Goal: Task Accomplishment & Management: Use online tool/utility

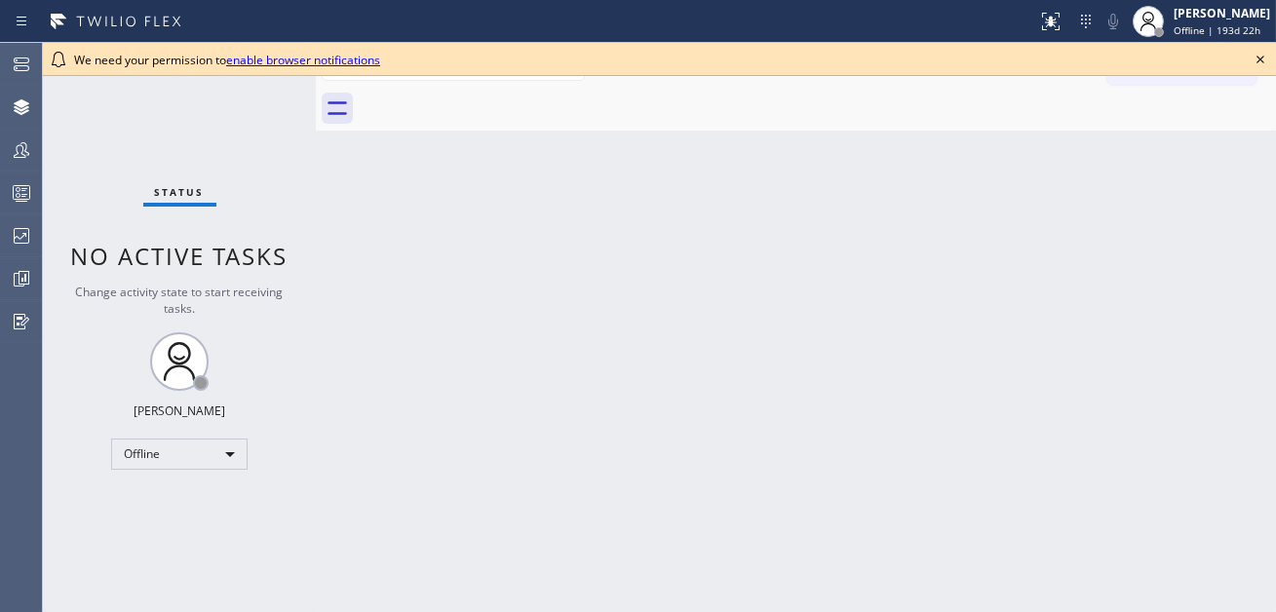
click at [1258, 58] on icon at bounding box center [1260, 59] width 23 height 23
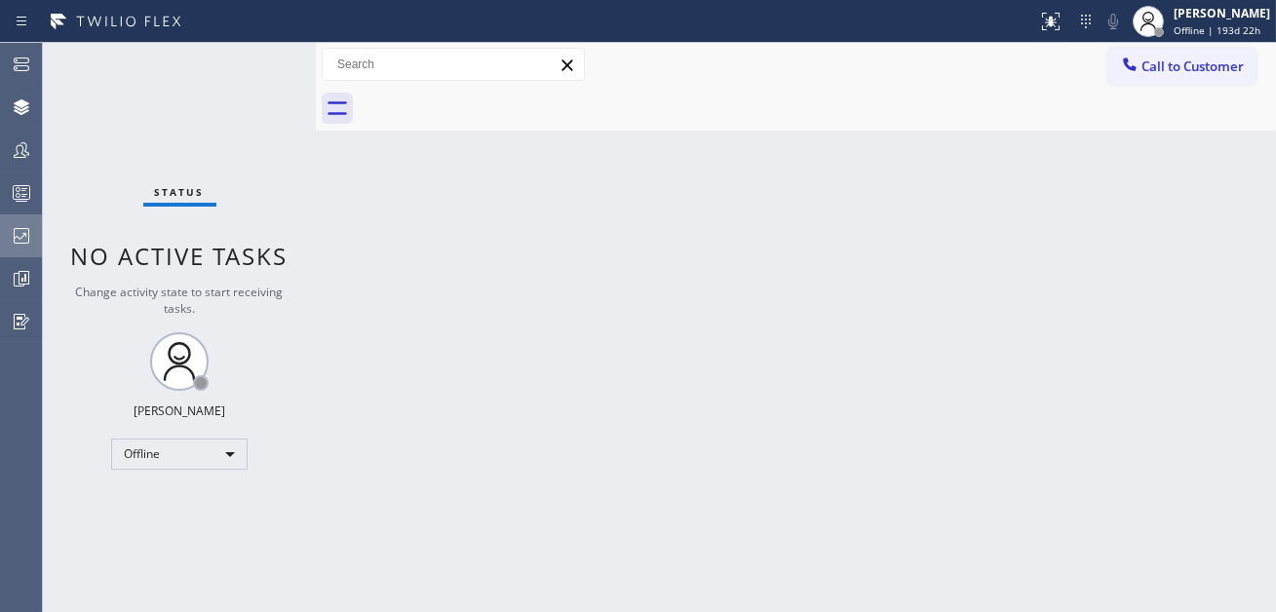
click at [25, 234] on icon at bounding box center [22, 236] width 16 height 16
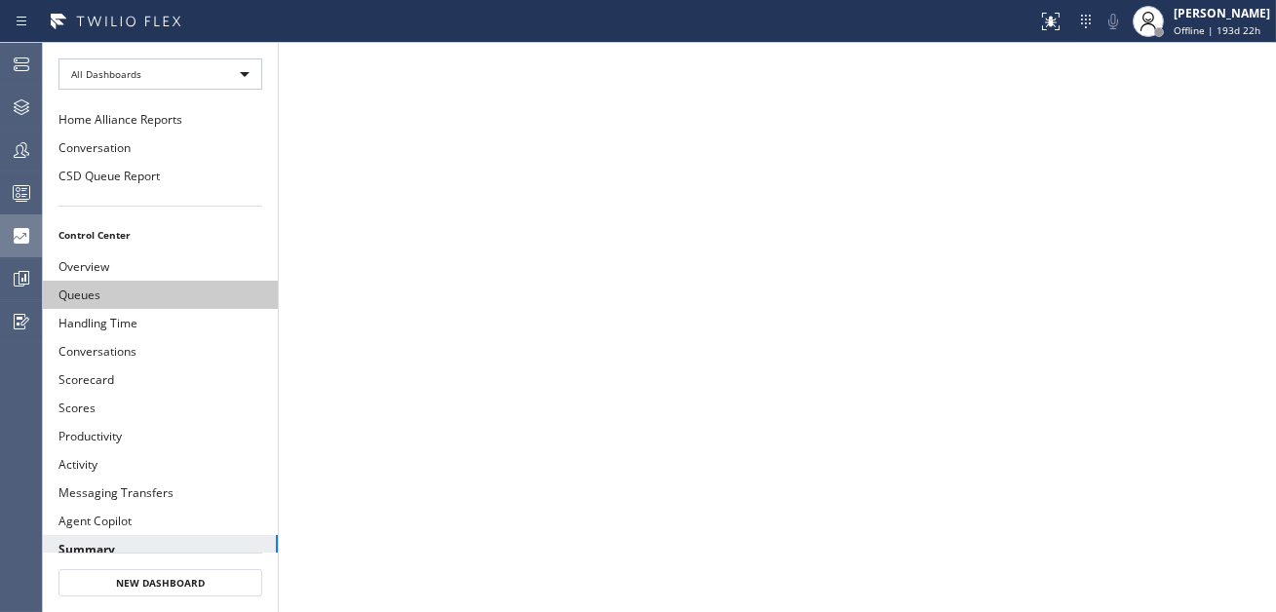
click at [102, 292] on button "Queues" at bounding box center [160, 295] width 235 height 28
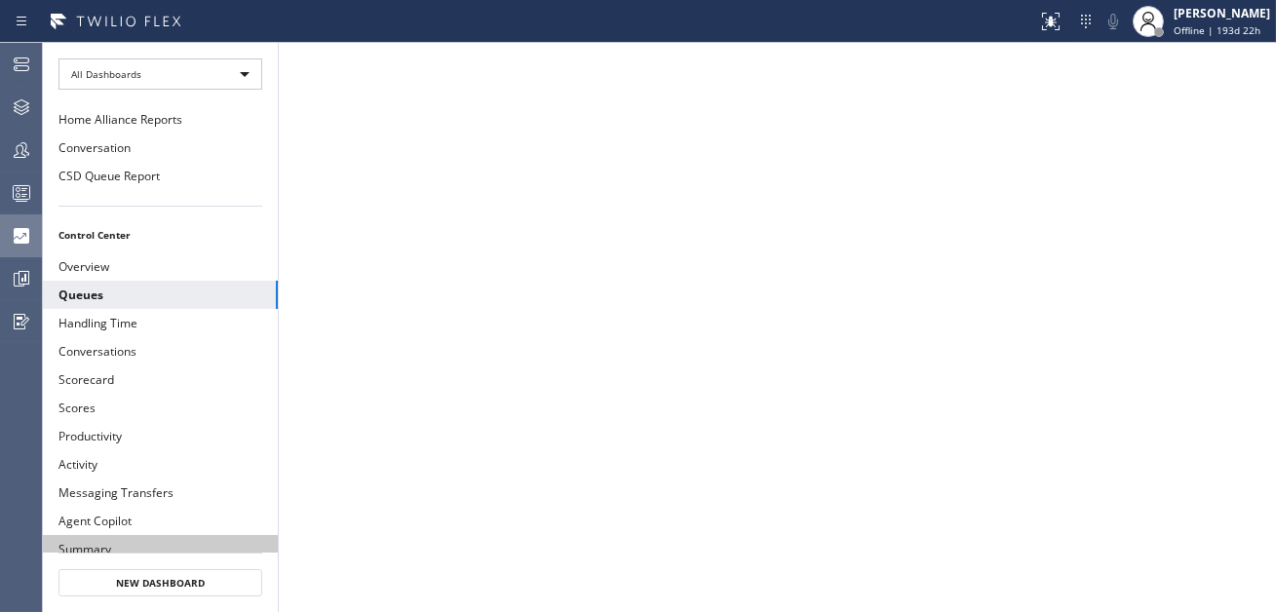
click at [68, 535] on button "Summary" at bounding box center [160, 549] width 235 height 28
